Goal: Use online tool/utility: Utilize a website feature to perform a specific function

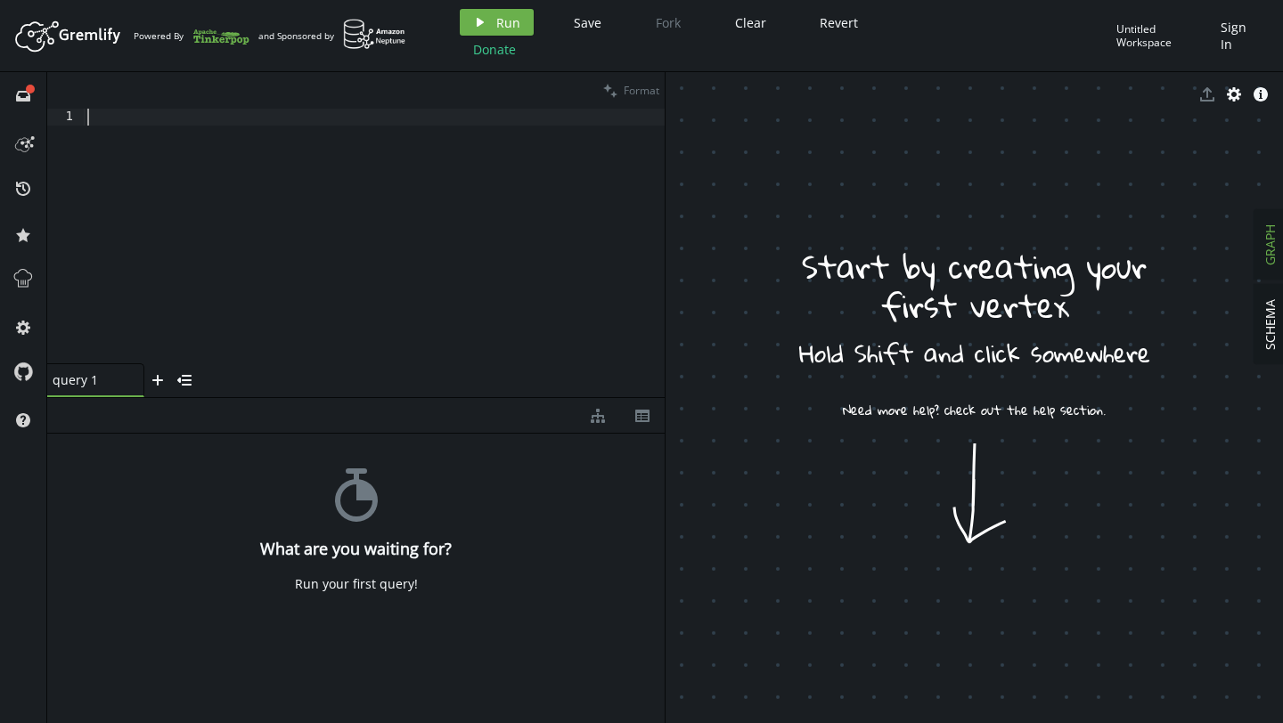
click at [337, 250] on div at bounding box center [374, 253] width 581 height 289
click at [509, 33] on button "play Run" at bounding box center [497, 22] width 74 height 27
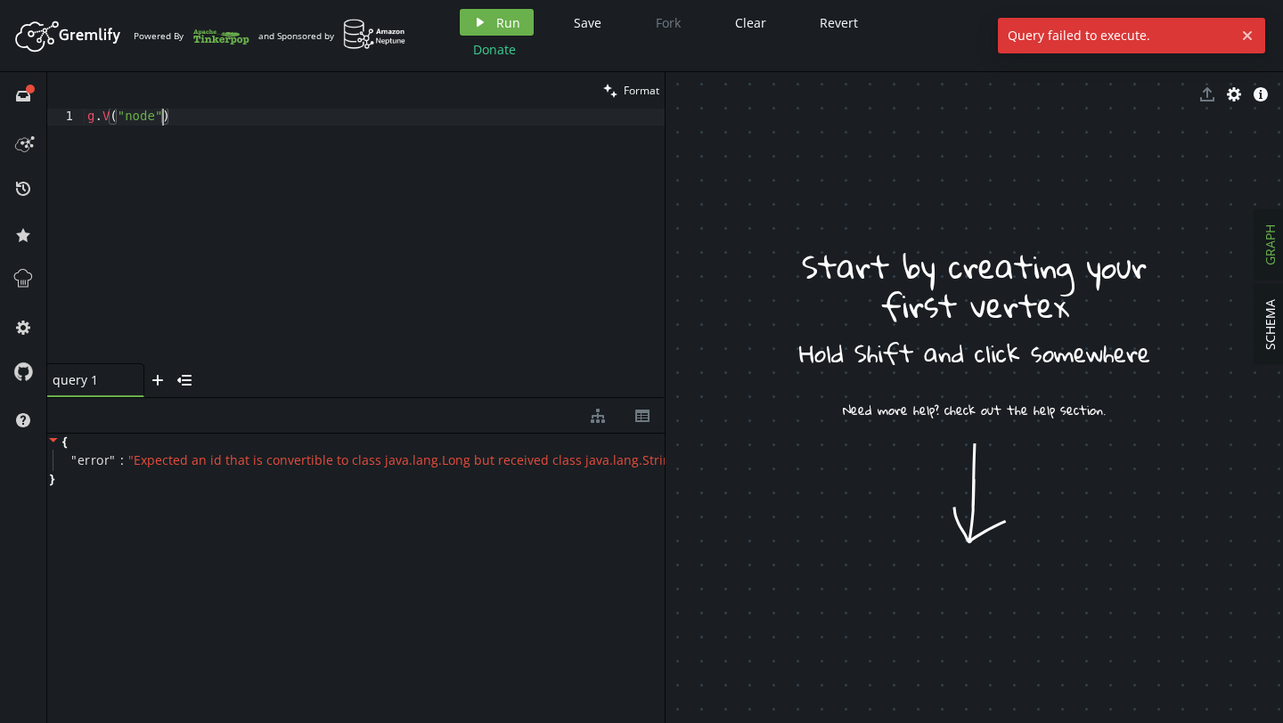
click at [161, 118] on div "g . V ( "node" )" at bounding box center [374, 253] width 581 height 289
click at [111, 123] on div "g . V ( "node" )" at bounding box center [374, 253] width 581 height 289
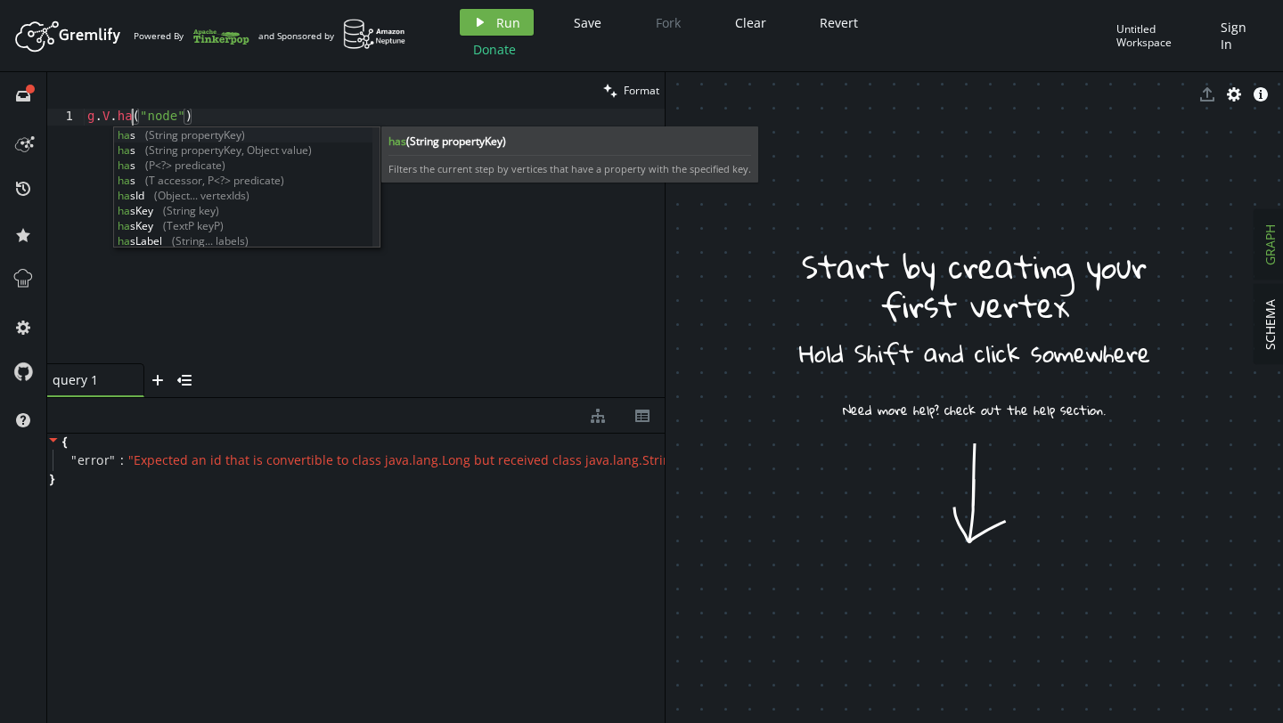
scroll to position [0, 52]
click at [143, 132] on div "has (String propertyKey) has (String propertyKey, Object value) has (P<?> predi…" at bounding box center [243, 202] width 258 height 151
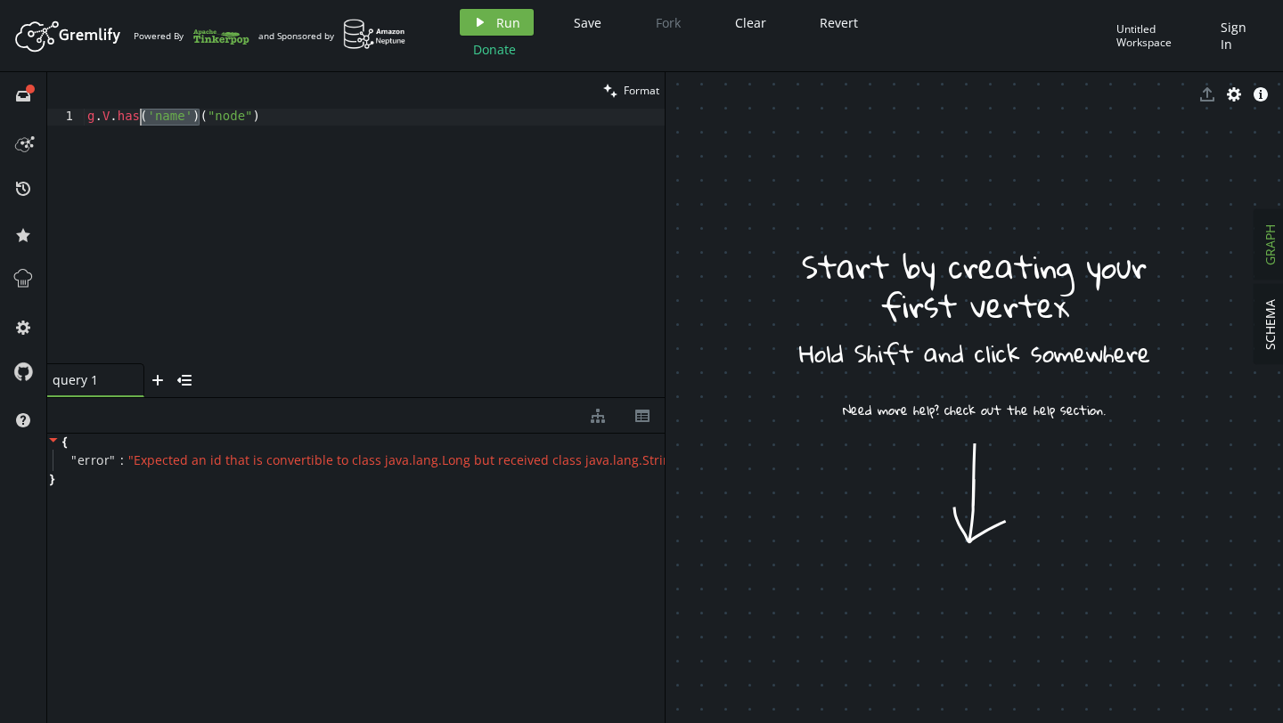
drag, startPoint x: 198, startPoint y: 119, endPoint x: 143, endPoint y: 114, distance: 55.5
click at [143, 114] on div "g . V . has ( 'name' ) ( "node" )" at bounding box center [374, 253] width 581 height 289
click at [485, 12] on button "play Run" at bounding box center [497, 22] width 74 height 27
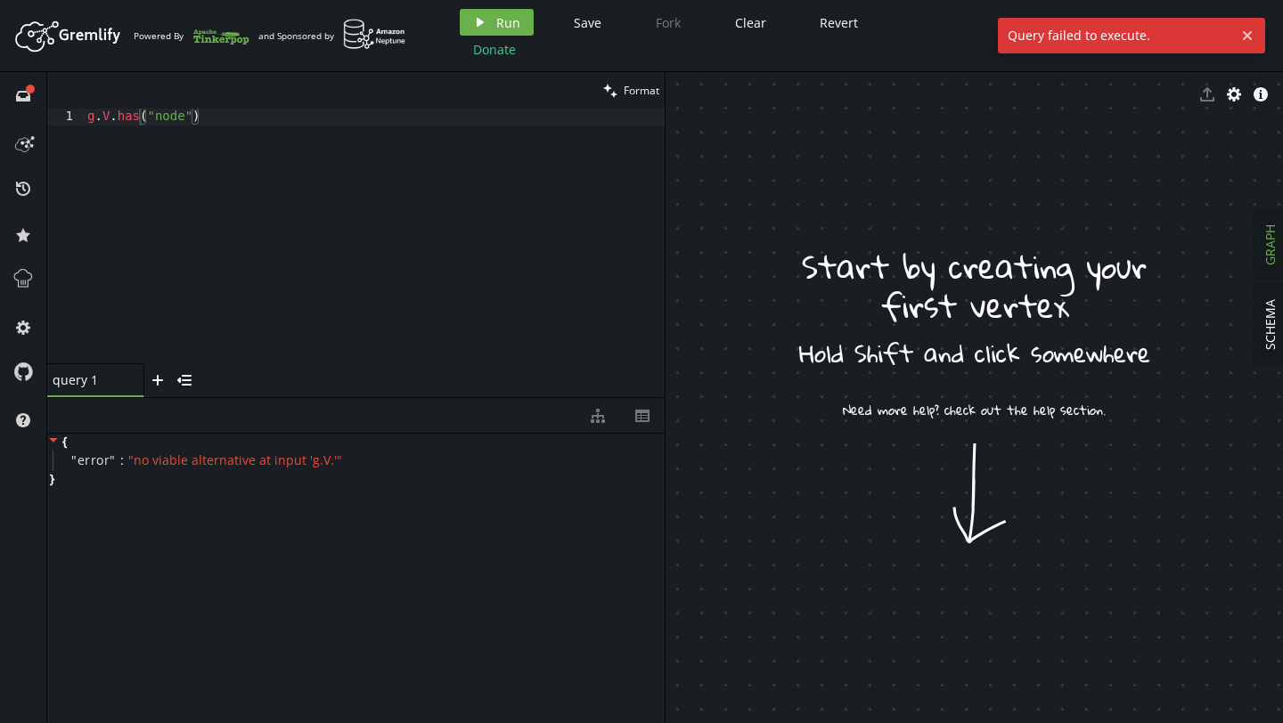
click at [313, 196] on div "g . V . has ( "node" )" at bounding box center [374, 253] width 581 height 289
click at [298, 115] on div "g . V . has ( "node" )" at bounding box center [374, 253] width 581 height 289
click at [141, 124] on div "g . V . has ( "node" )" at bounding box center [374, 253] width 581 height 289
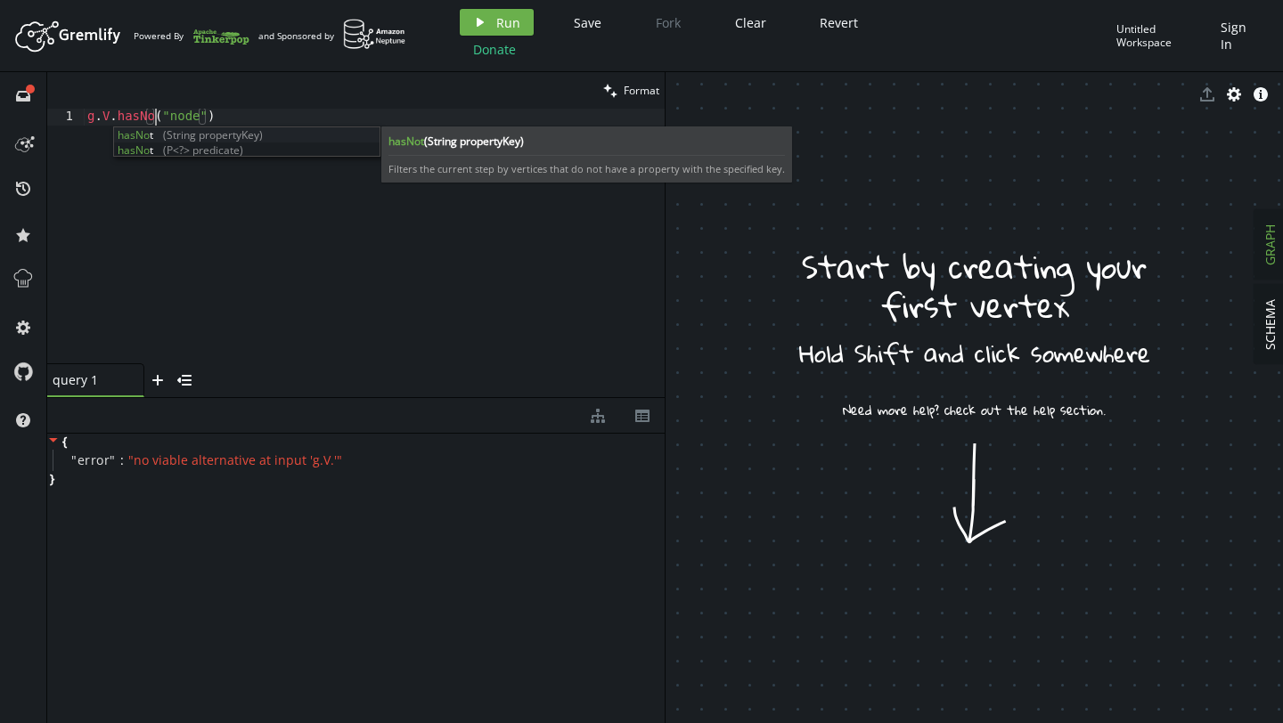
scroll to position [0, 82]
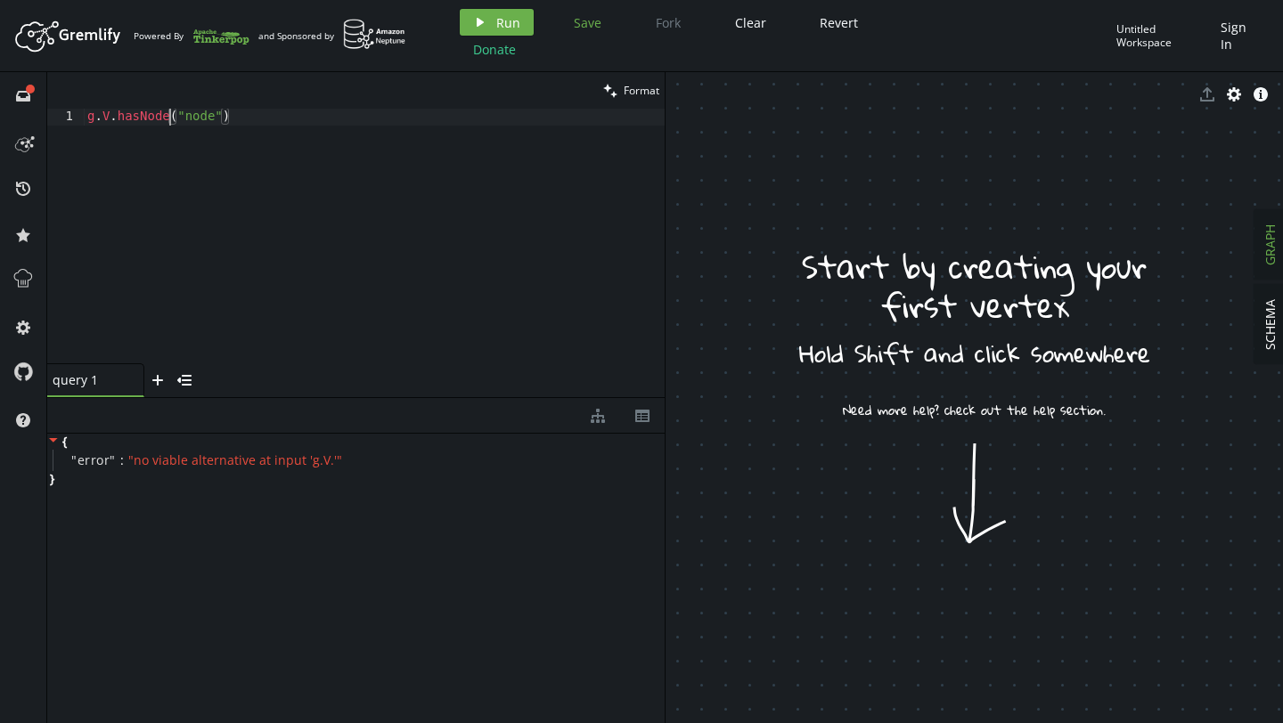
click at [601, 34] on button "Save" at bounding box center [587, 22] width 54 height 27
click at [523, 29] on button "play Run" at bounding box center [497, 22] width 74 height 27
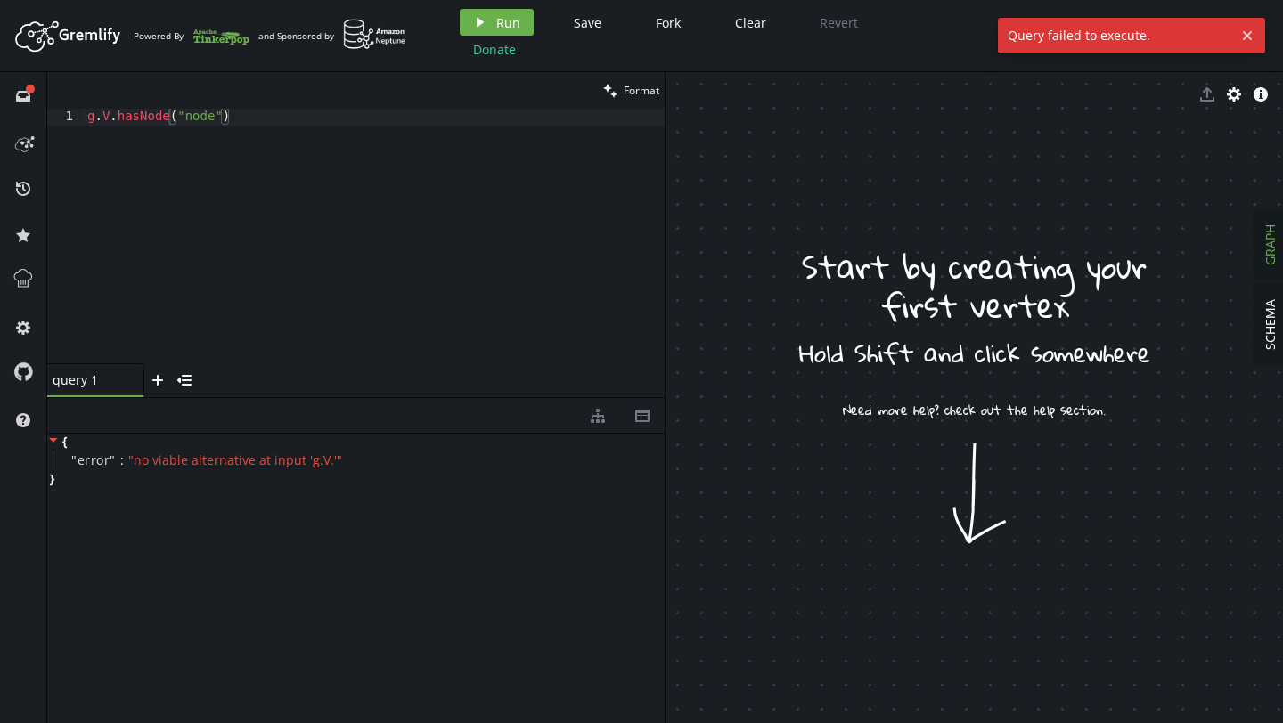
click at [525, 225] on div "g . V . hasNode ( "node" )" at bounding box center [374, 253] width 581 height 289
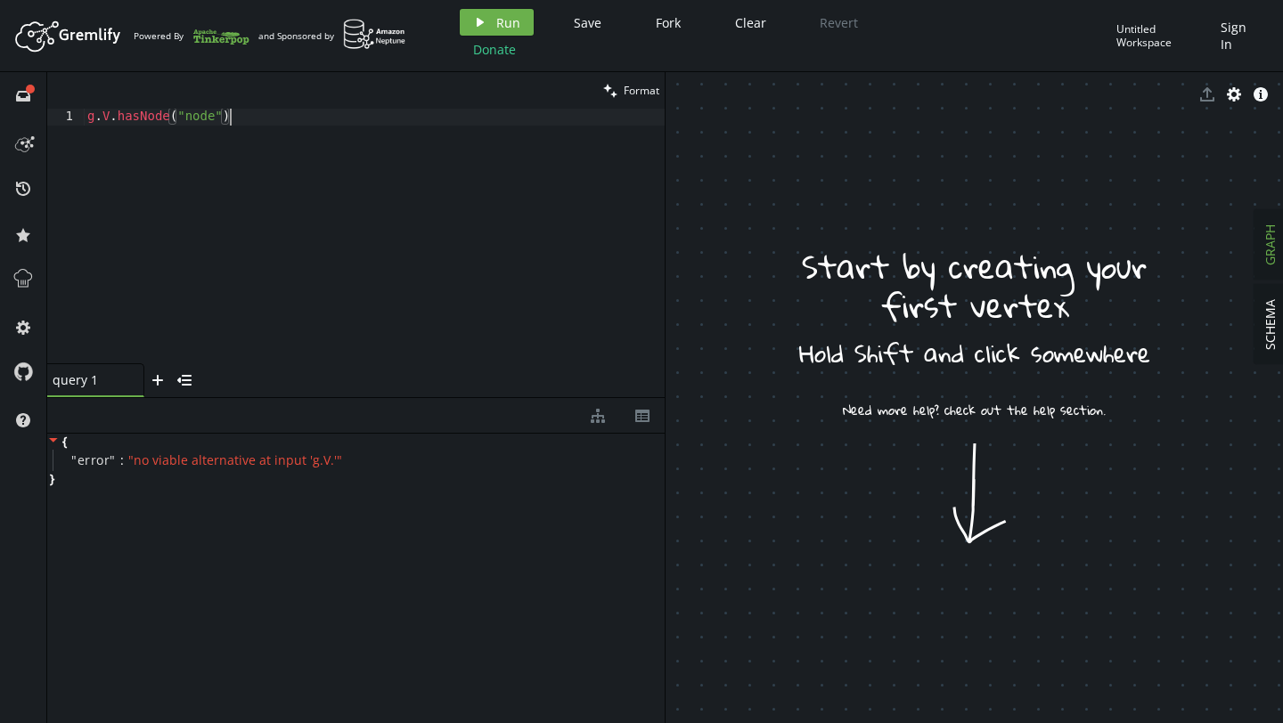
click at [111, 118] on div "g . V . hasNode ( "node" )" at bounding box center [374, 253] width 581 height 289
click at [175, 118] on div "g . V ( ) . hasNode ( "node" )" at bounding box center [374, 253] width 581 height 289
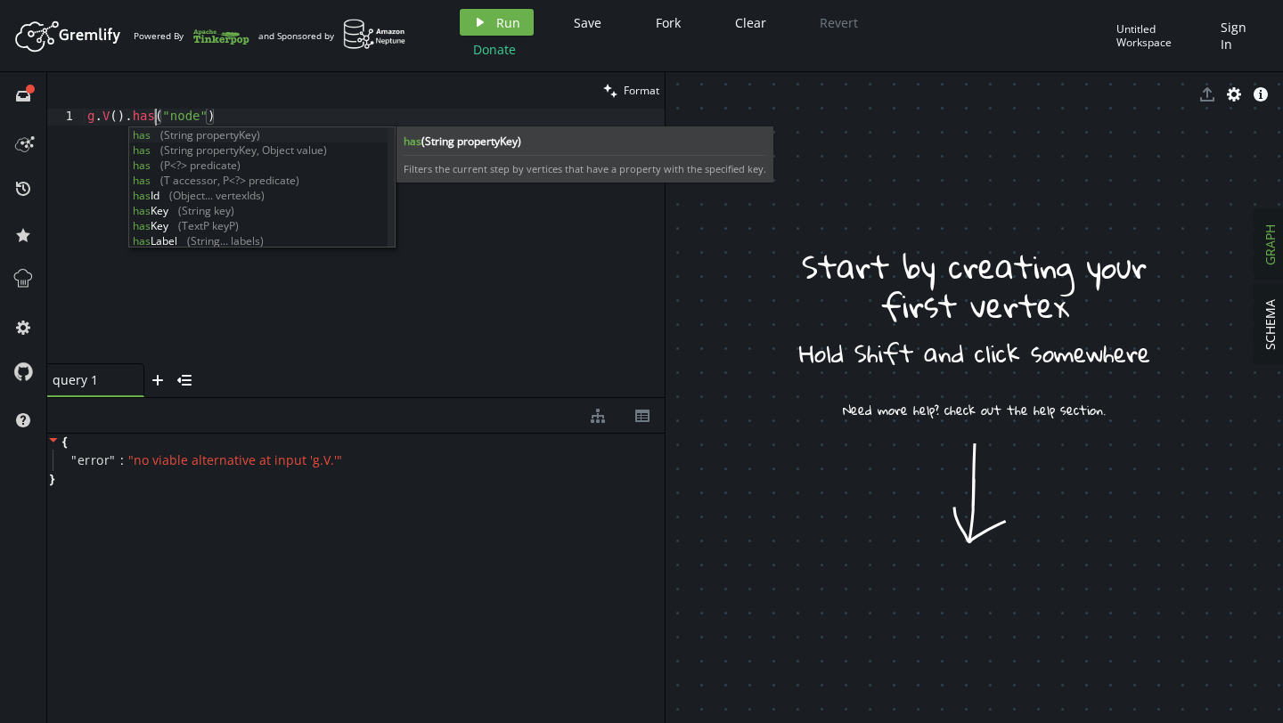
scroll to position [0, 67]
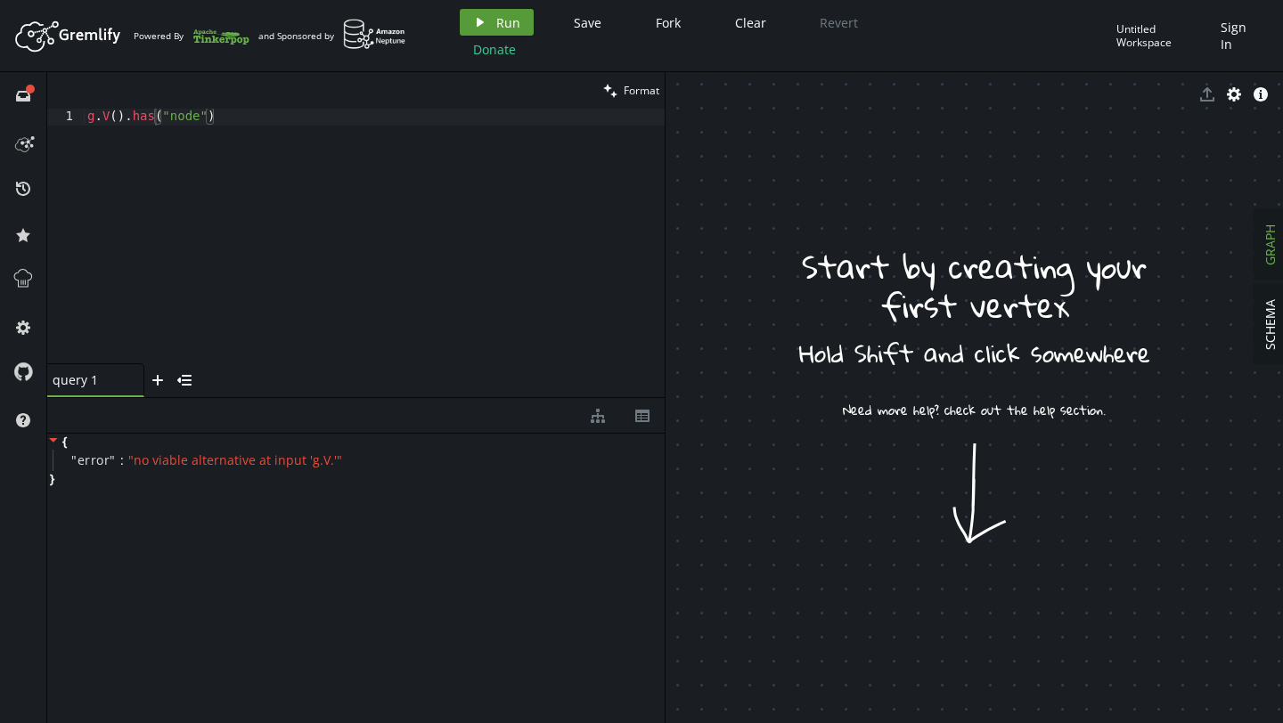
click at [505, 25] on span "Run" at bounding box center [508, 22] width 24 height 17
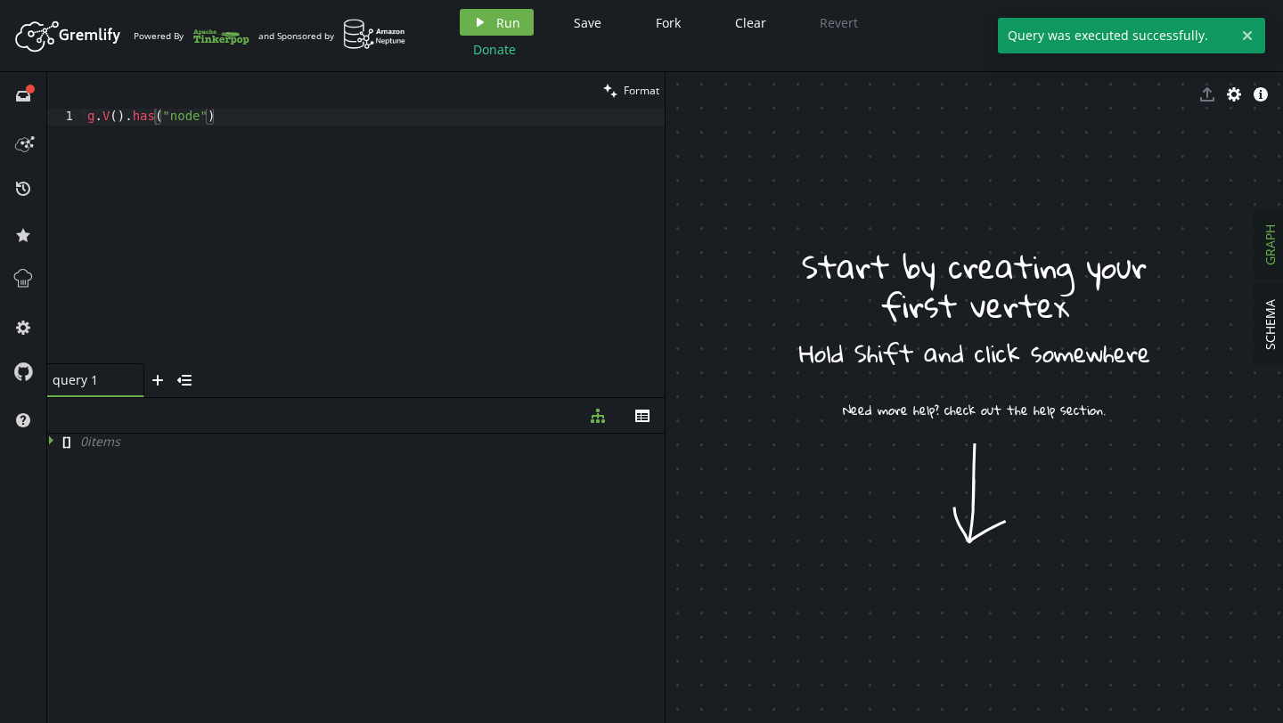
click at [238, 485] on div "[ ] 0 item s" at bounding box center [355, 574] width 617 height 281
click at [47, 436] on icon at bounding box center [53, 440] width 12 height 12
click at [191, 143] on div "g . V ( ) . has ( "node" )" at bounding box center [374, 253] width 581 height 289
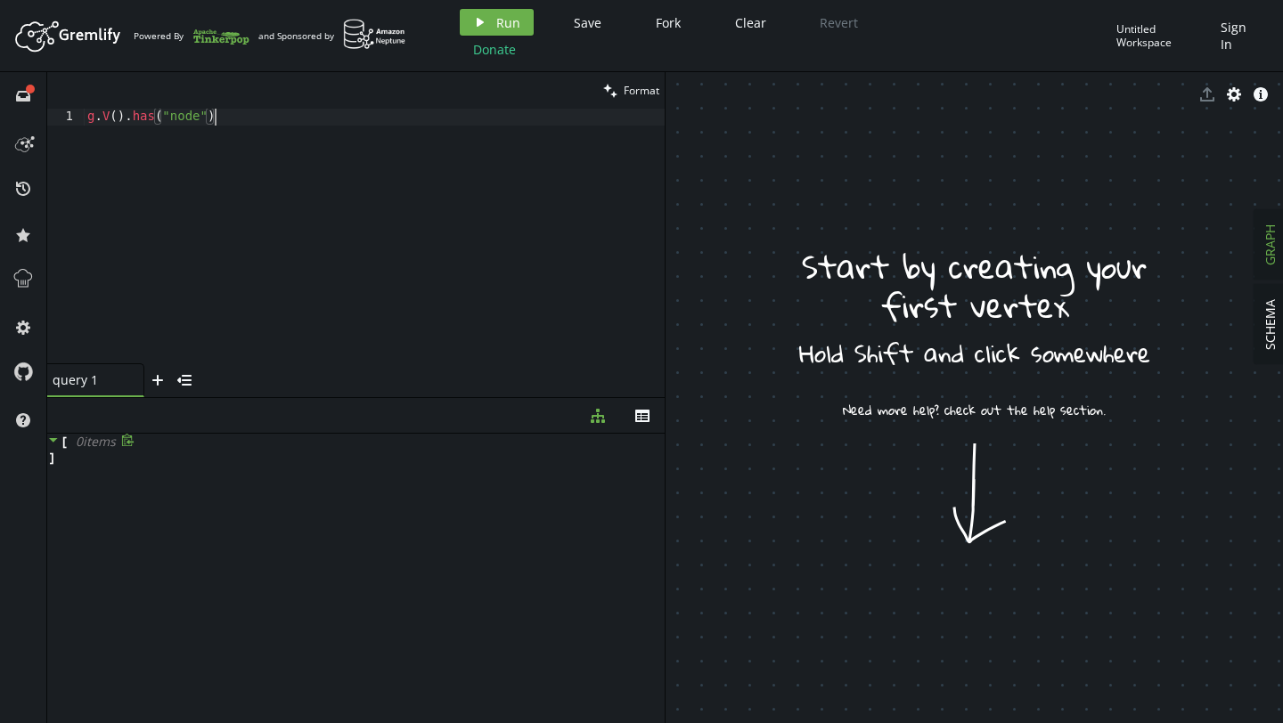
click at [154, 118] on div "g . V ( ) . has ( "node" )" at bounding box center [374, 253] width 581 height 289
click at [143, 118] on div "g . V ( ) . has ( "node" )" at bounding box center [374, 253] width 581 height 289
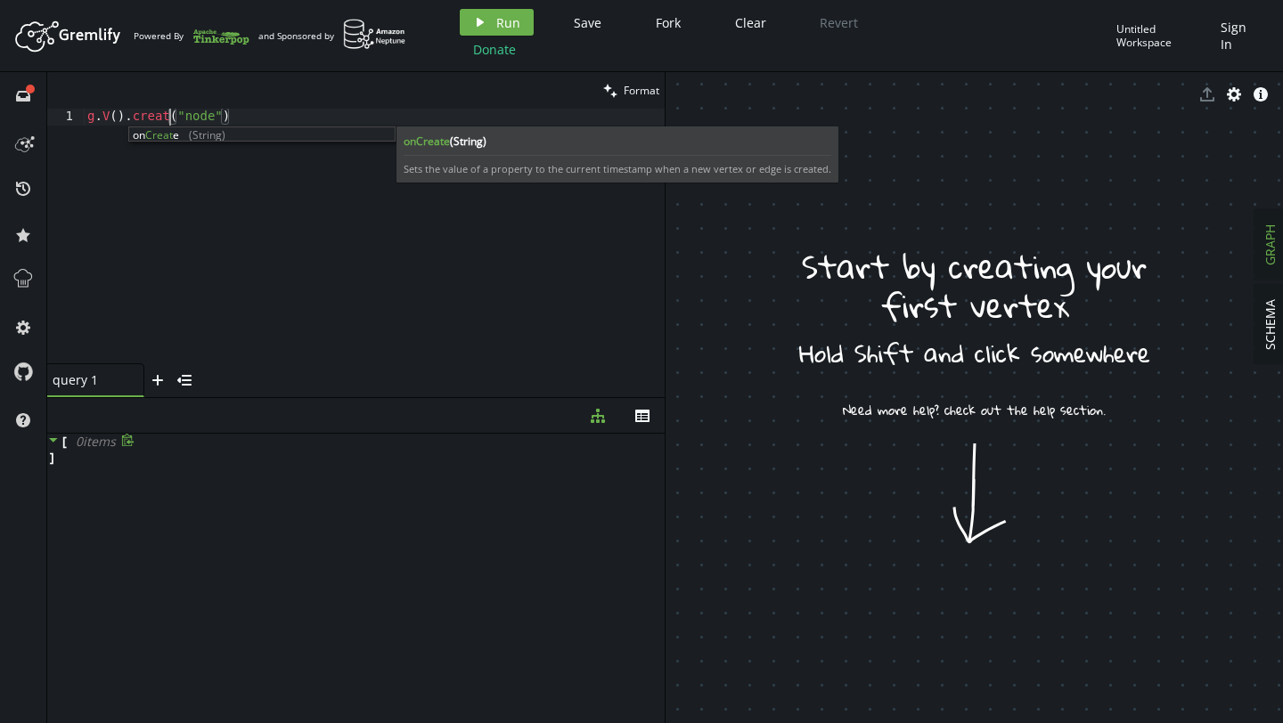
scroll to position [0, 89]
click at [300, 193] on div "g . V ( ) . create ( "node" )" at bounding box center [374, 253] width 581 height 289
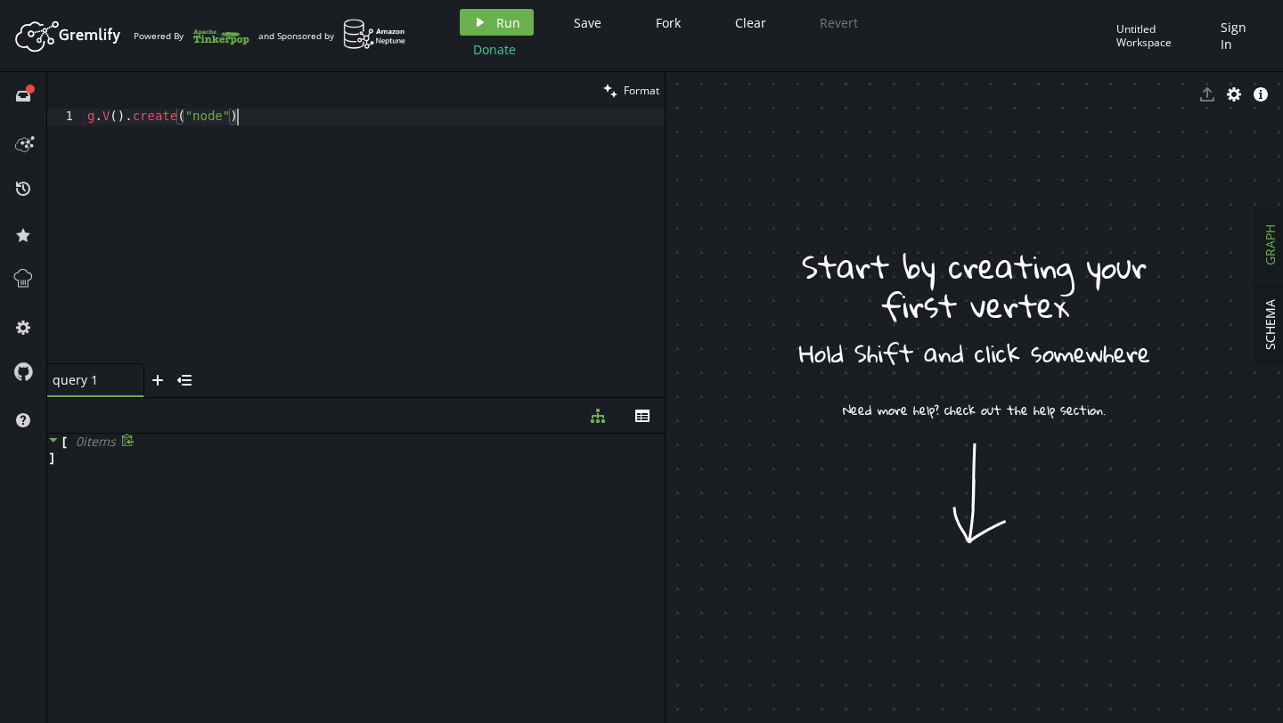
click at [504, 258] on div "g . V ( ) . create ( "node" )" at bounding box center [374, 253] width 581 height 289
click at [292, 118] on div "g . V ( ) . create ( "node" )" at bounding box center [374, 253] width 581 height 289
click at [186, 115] on div "g . V ( ) . create ( "node" )" at bounding box center [374, 253] width 581 height 289
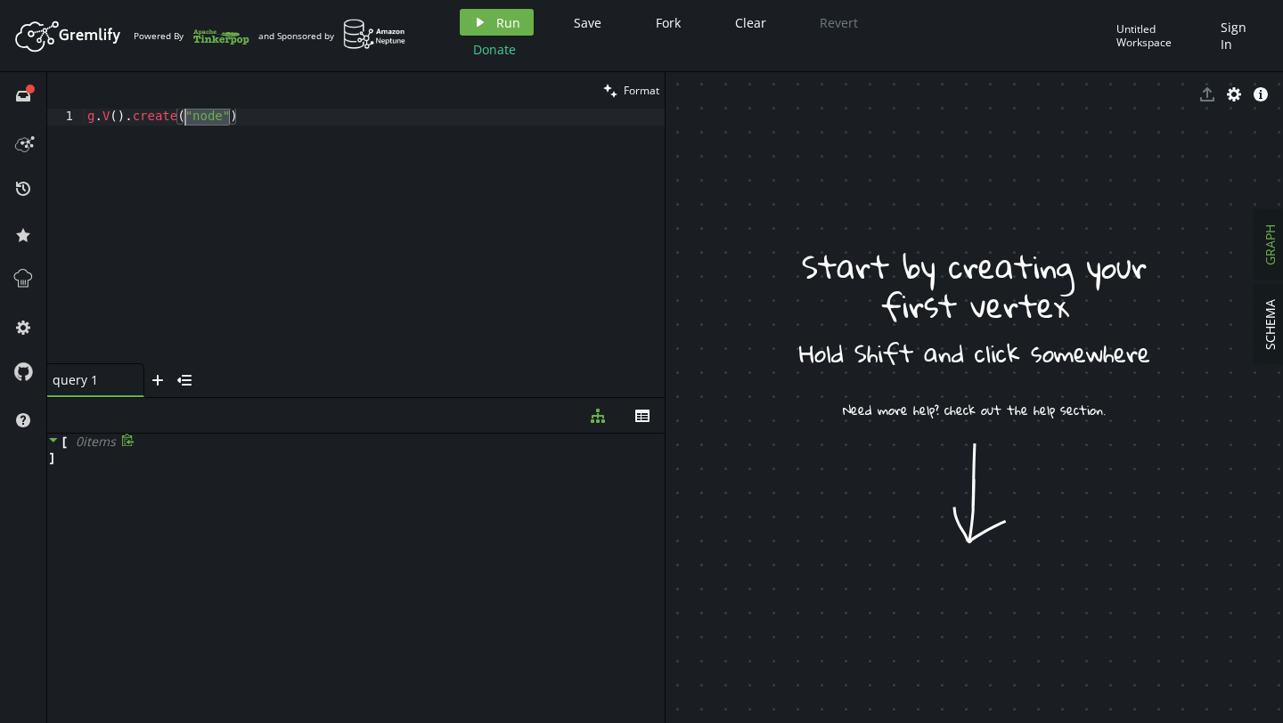
click at [177, 115] on div "g . V ( ) . create ( "node" )" at bounding box center [374, 253] width 581 height 289
click at [168, 117] on div "g . V ( ) . create ( "node" )" at bounding box center [374, 253] width 581 height 289
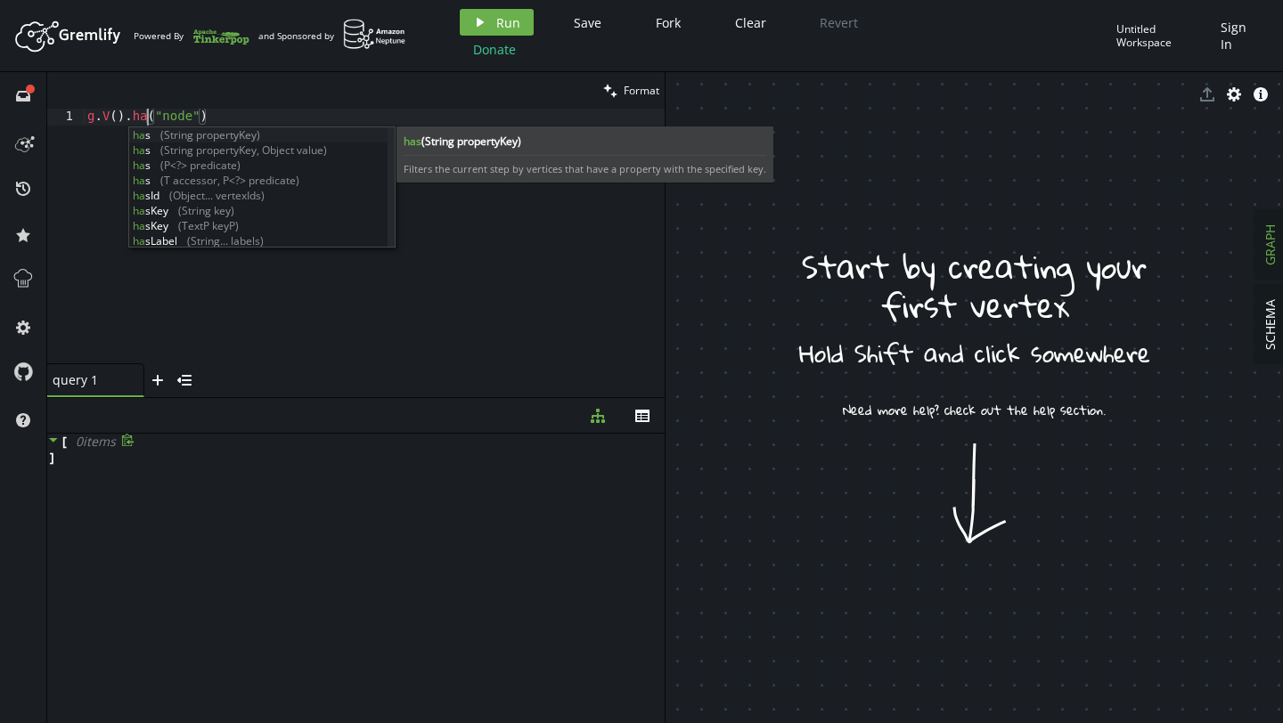
scroll to position [0, 67]
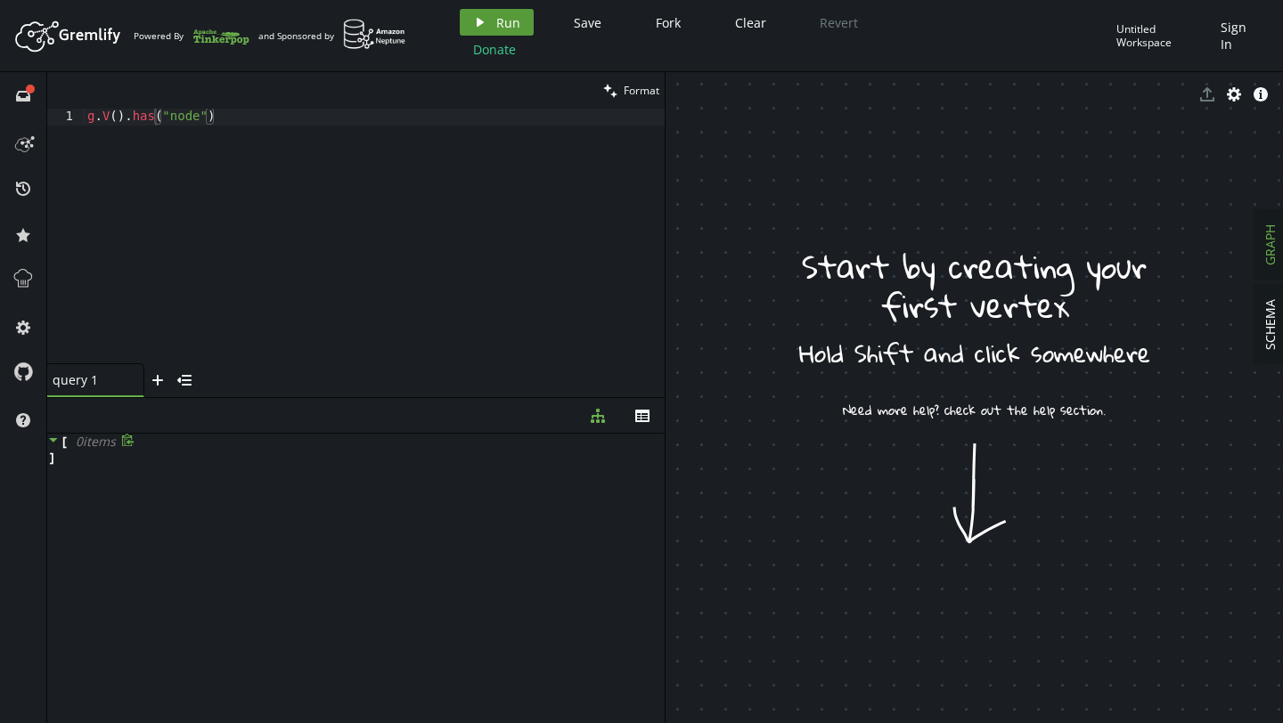
click at [493, 31] on button "play Run" at bounding box center [497, 22] width 74 height 27
click at [201, 517] on div "[ 0 item s ]" at bounding box center [355, 574] width 617 height 281
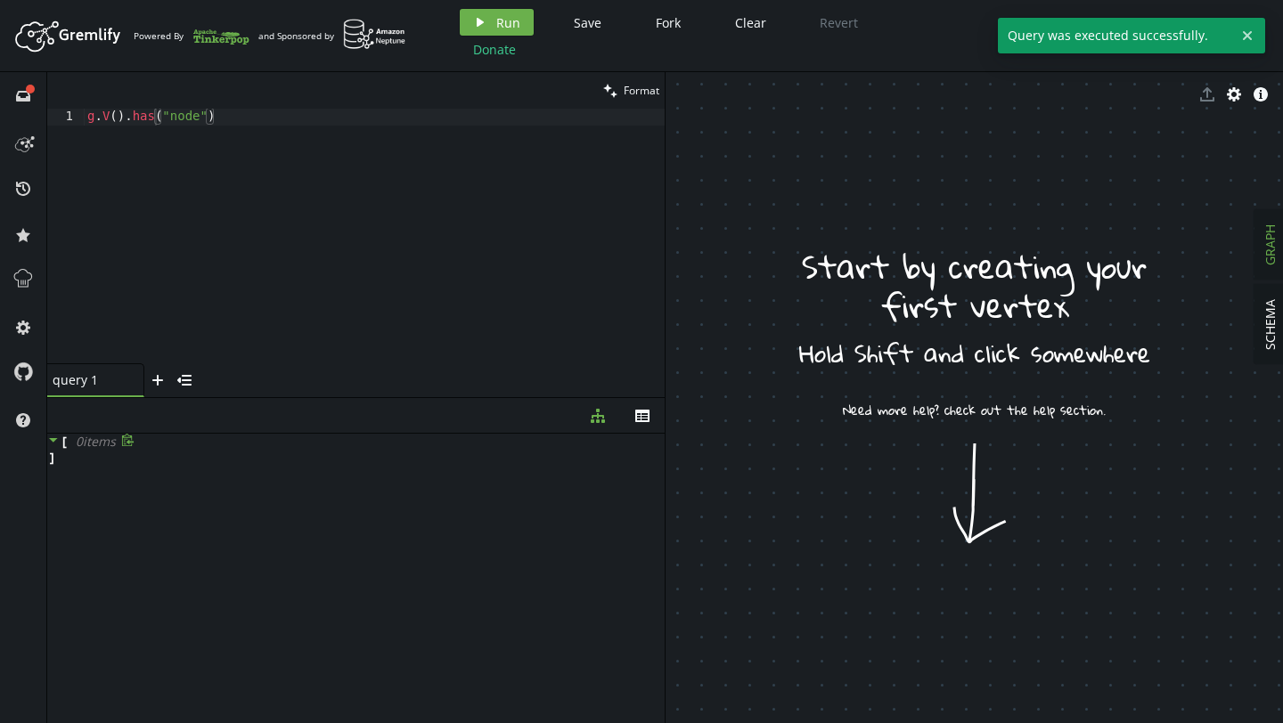
click at [52, 437] on icon at bounding box center [53, 440] width 12 height 12
click at [77, 459] on div "[ ] 0 item s" at bounding box center [355, 574] width 617 height 281
click at [49, 448] on span at bounding box center [53, 441] width 12 height 17
click at [153, 120] on div "g . V ( ) . has ( "node" )" at bounding box center [374, 253] width 581 height 289
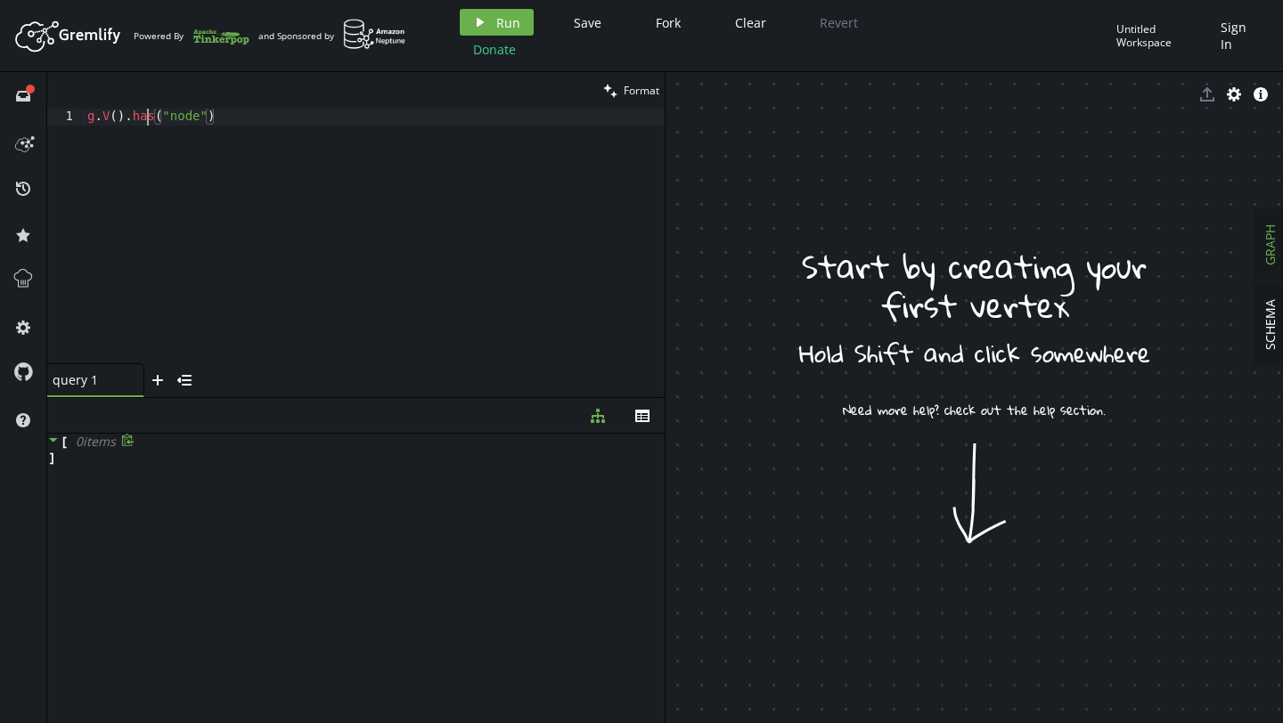
click at [148, 119] on div "g . V ( ) . has ( "node" )" at bounding box center [374, 253] width 581 height 289
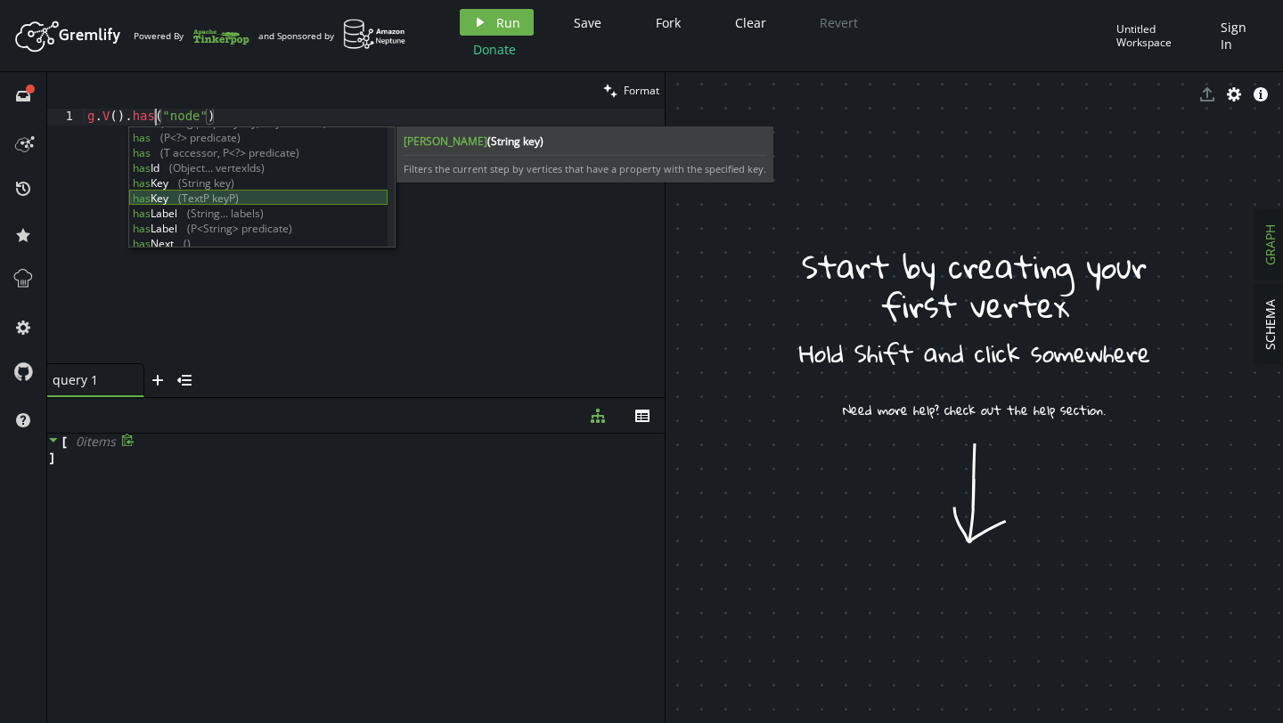
scroll to position [56, 0]
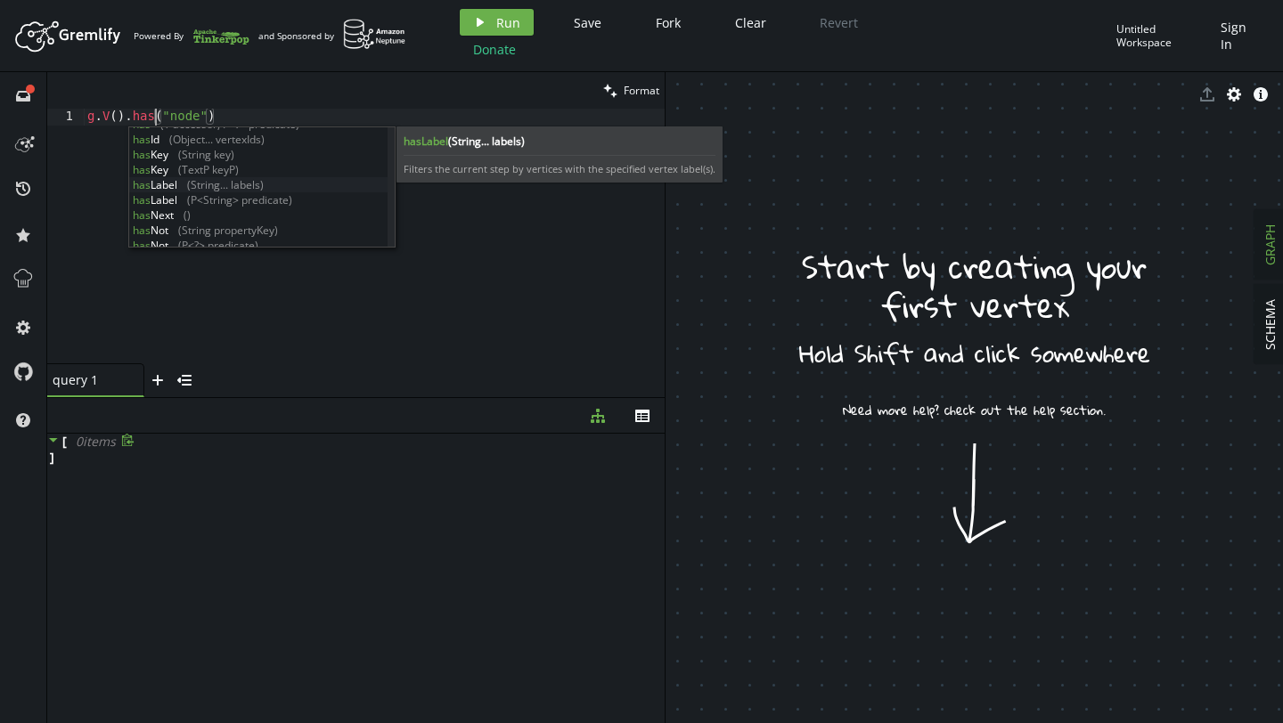
click at [204, 181] on div "has (T accessor, P<?> predicate) has Id (Object... vertexIds) has Key (String k…" at bounding box center [258, 192] width 258 height 151
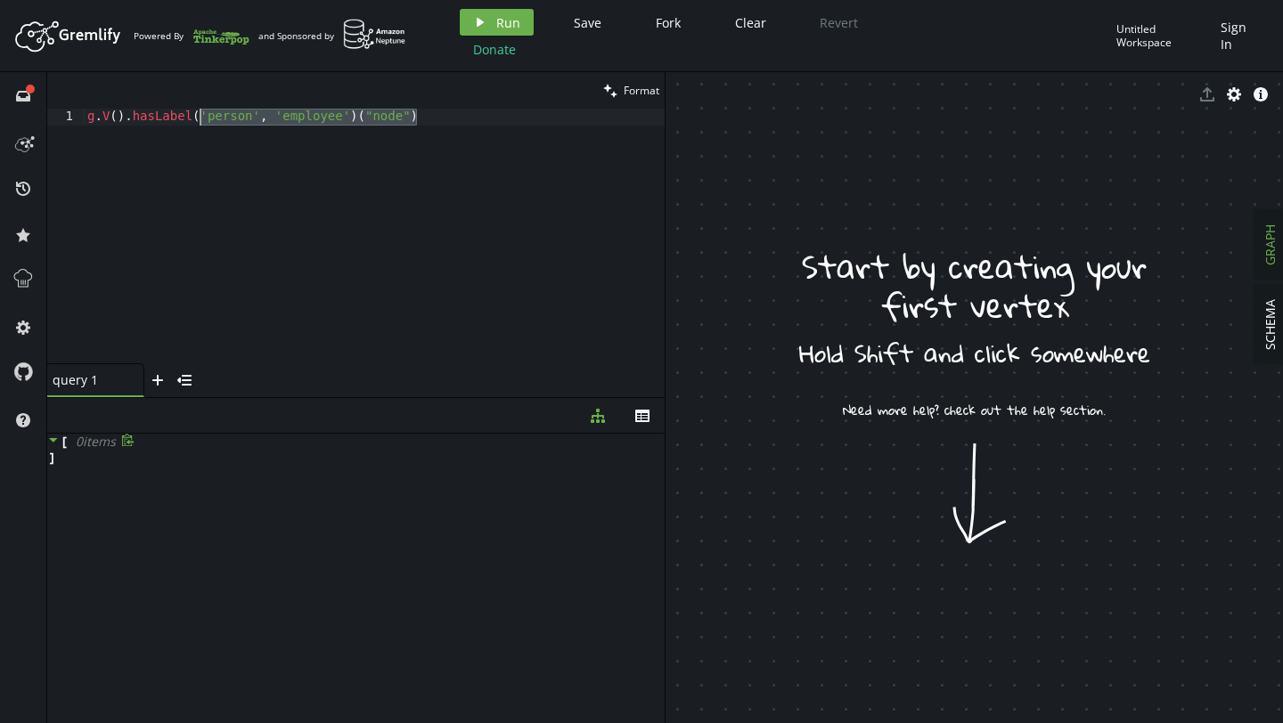
drag, startPoint x: 429, startPoint y: 121, endPoint x: 202, endPoint y: 111, distance: 227.3
click at [202, 111] on div "g . V ( ) . hasLabel ( 'person' , 'employee' ) ( "node" )" at bounding box center [374, 253] width 581 height 289
click at [486, 29] on button "play Run" at bounding box center [497, 22] width 74 height 27
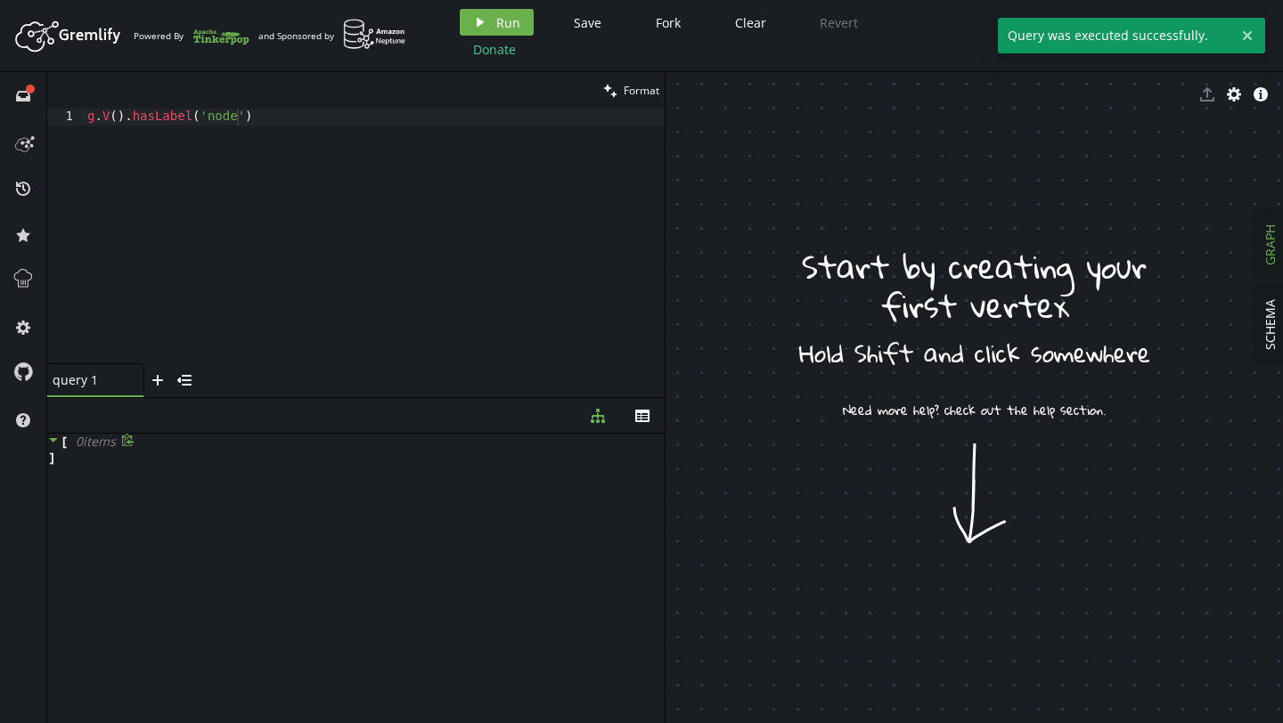
click at [52, 443] on icon at bounding box center [53, 440] width 12 height 12
type textarea "g.V().hasLabel('node')"
click at [276, 117] on div "g . V ( ) . hasLabel ( 'node' )" at bounding box center [374, 253] width 581 height 289
